Goal: Find specific page/section: Find specific page/section

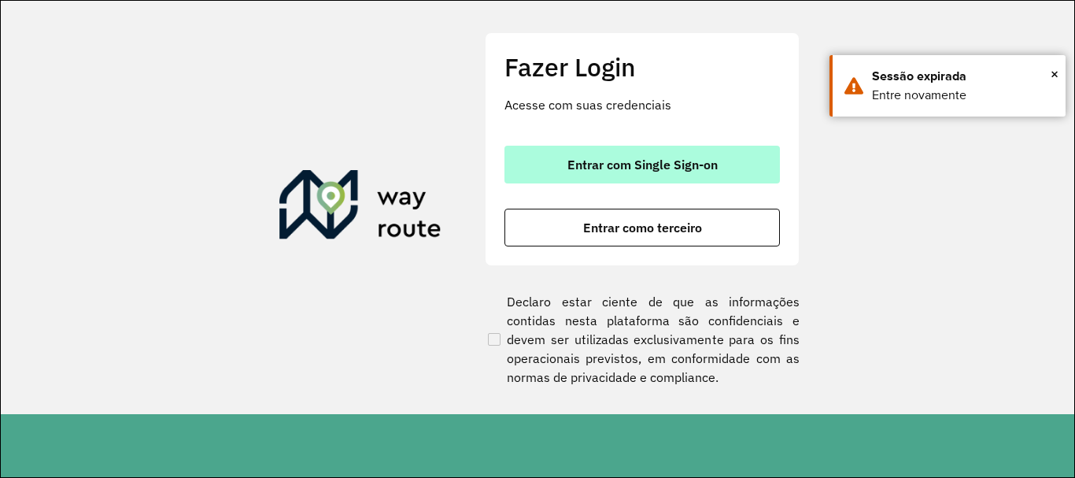
click at [663, 166] on span "Entrar com Single Sign-on" at bounding box center [642, 164] width 150 height 13
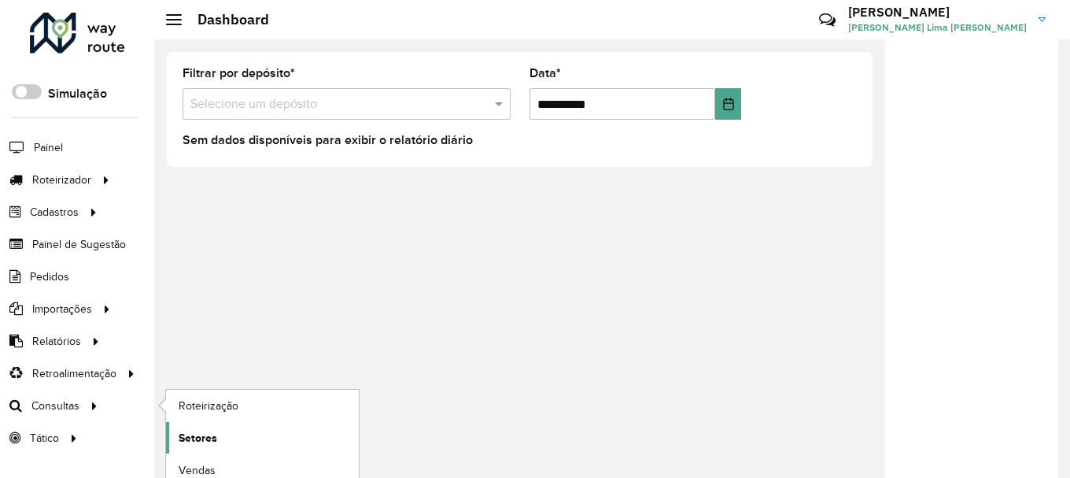
click at [201, 441] on span "Setores" at bounding box center [198, 438] width 39 height 17
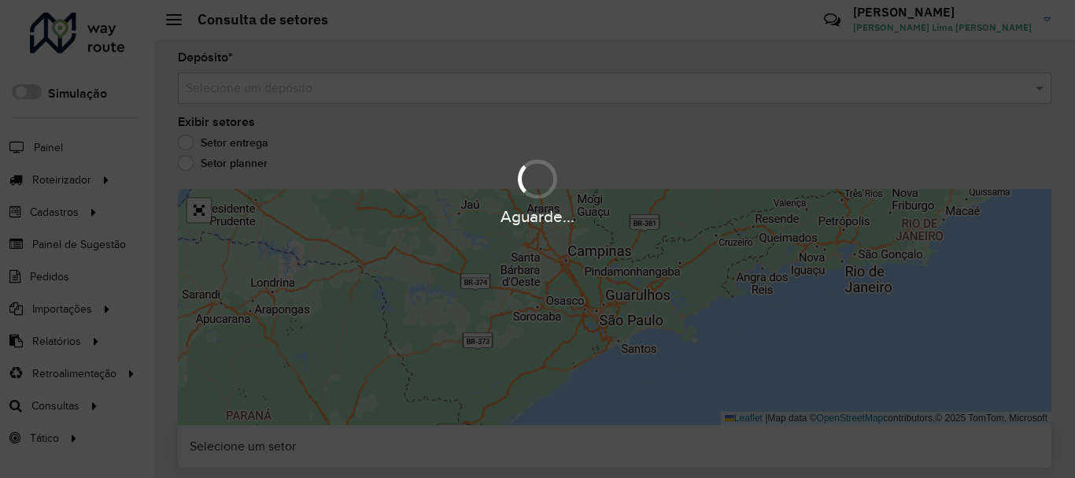
click at [433, 98] on div "Aguarde..." at bounding box center [537, 239] width 1075 height 478
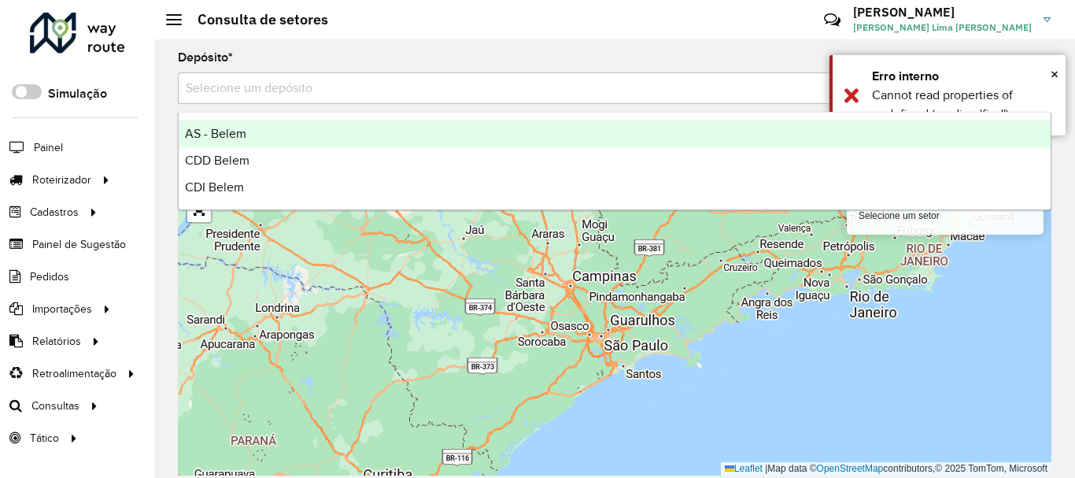
click at [416, 99] on div "Selecione um depósito" at bounding box center [614, 87] width 873 height 31
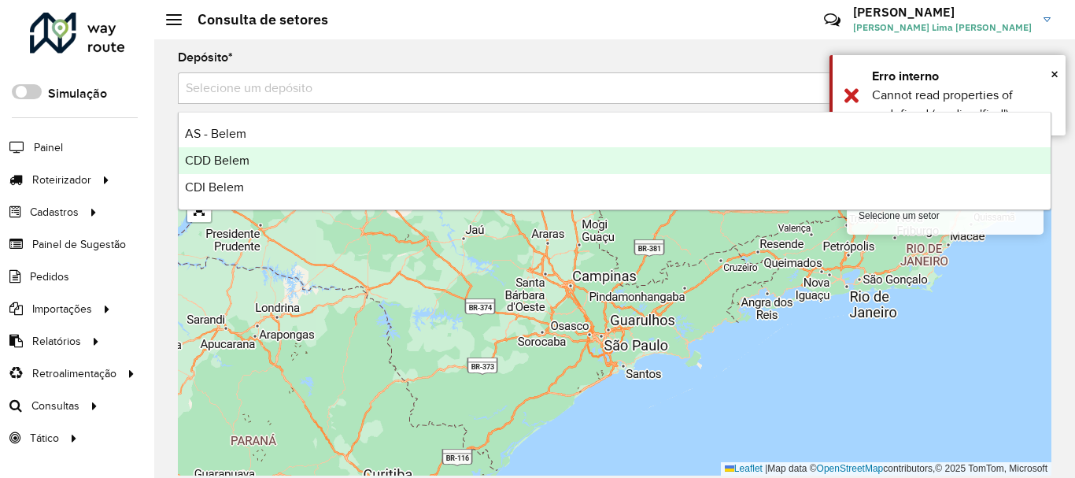
click at [240, 160] on span "CDD Belem" at bounding box center [217, 159] width 65 height 13
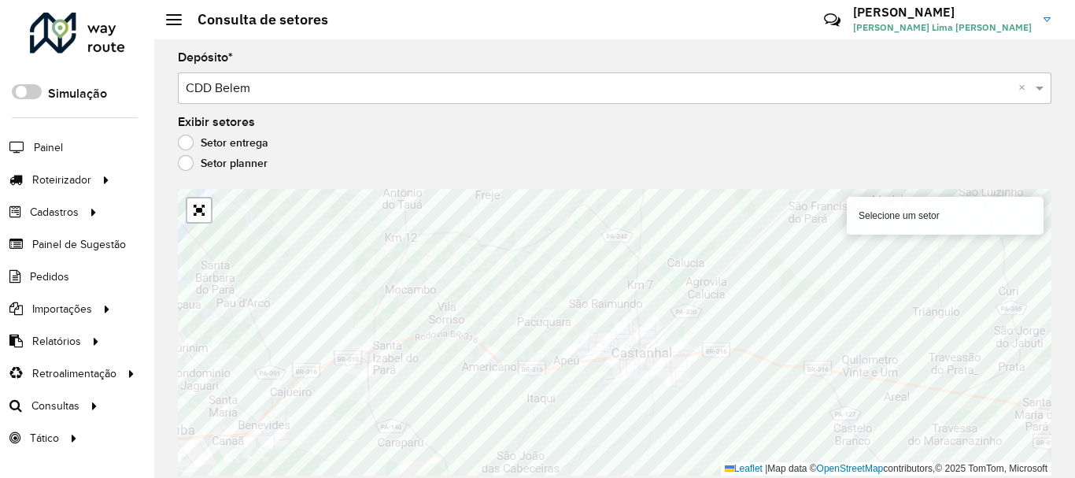
drag, startPoint x: 94, startPoint y: 35, endPoint x: 676, endPoint y: 44, distance: 582.2
click at [676, 44] on div "Depósito * Selecione um depósito × CDD Belem × Exibir setores Setor entrega Set…" at bounding box center [614, 258] width 920 height 438
